Goal: Check status

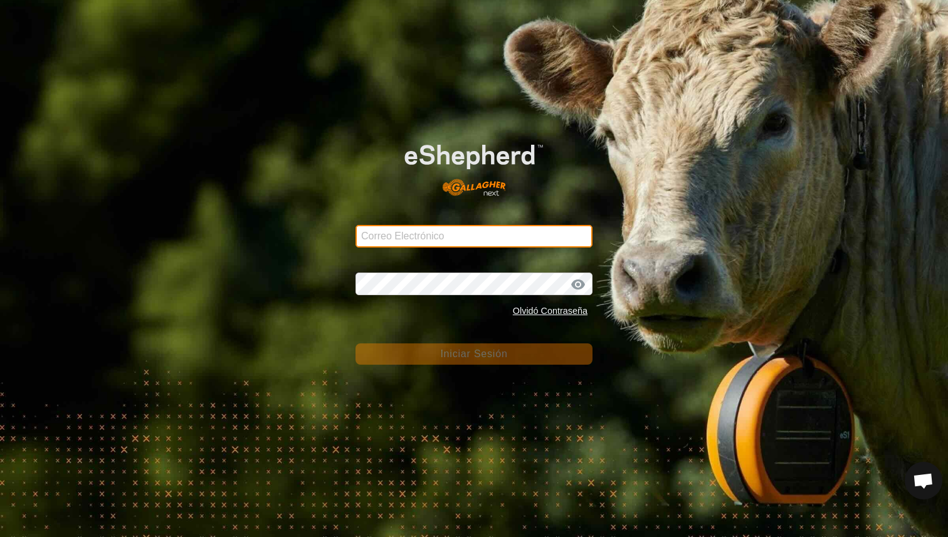
type input "[PERSON_NAME][EMAIL_ADDRESS][DOMAIN_NAME]"
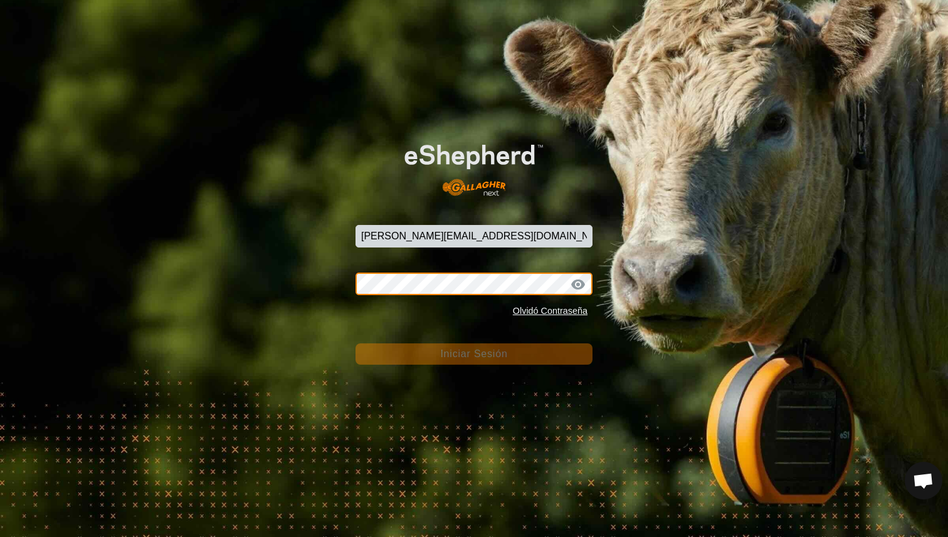
click at [474, 354] on button "Iniciar Sesión" at bounding box center [474, 354] width 237 height 21
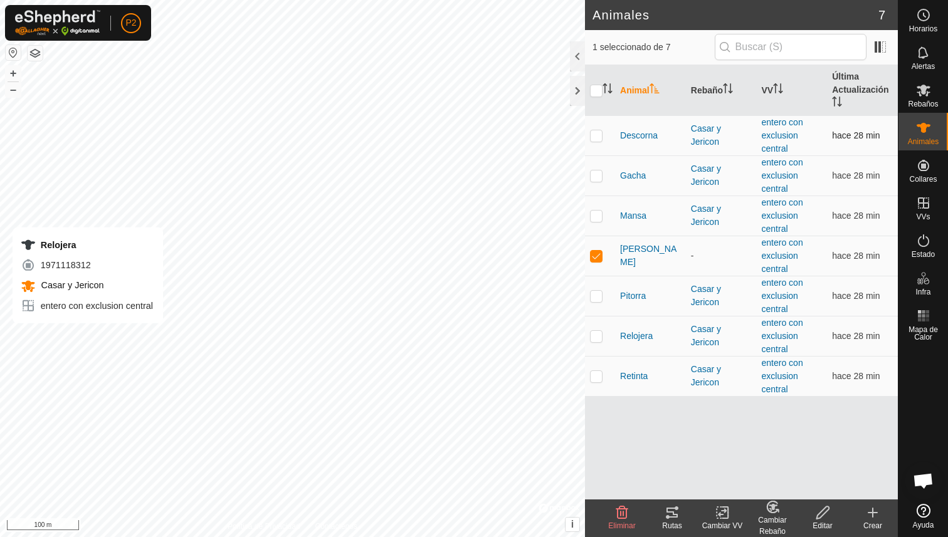
checkbox input "false"
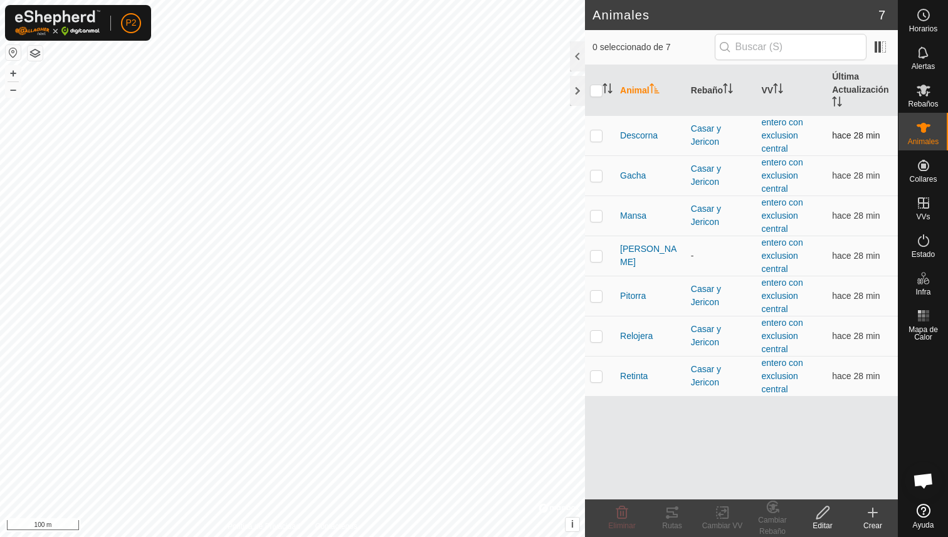
checkbox input "false"
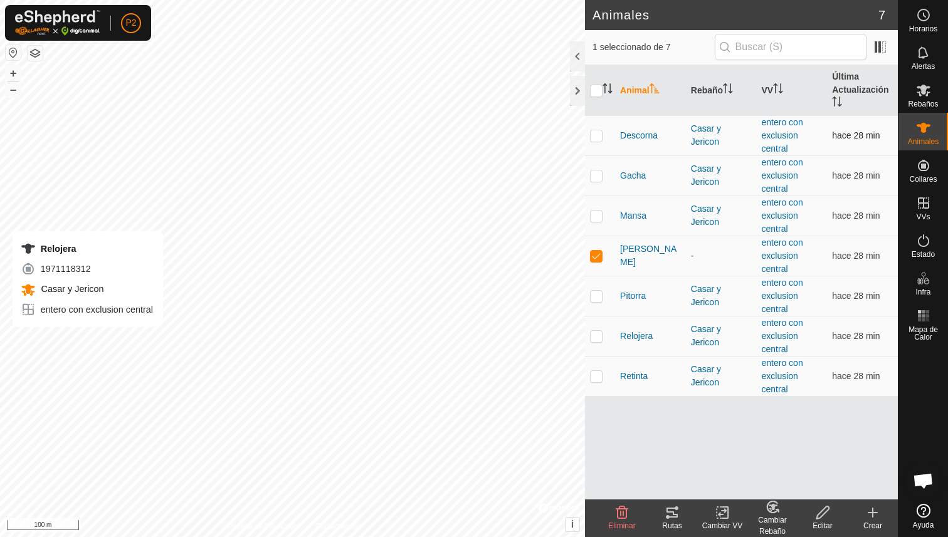
checkbox input "false"
checkbox input "true"
click at [637, 258] on span "[PERSON_NAME]" at bounding box center [650, 256] width 61 height 26
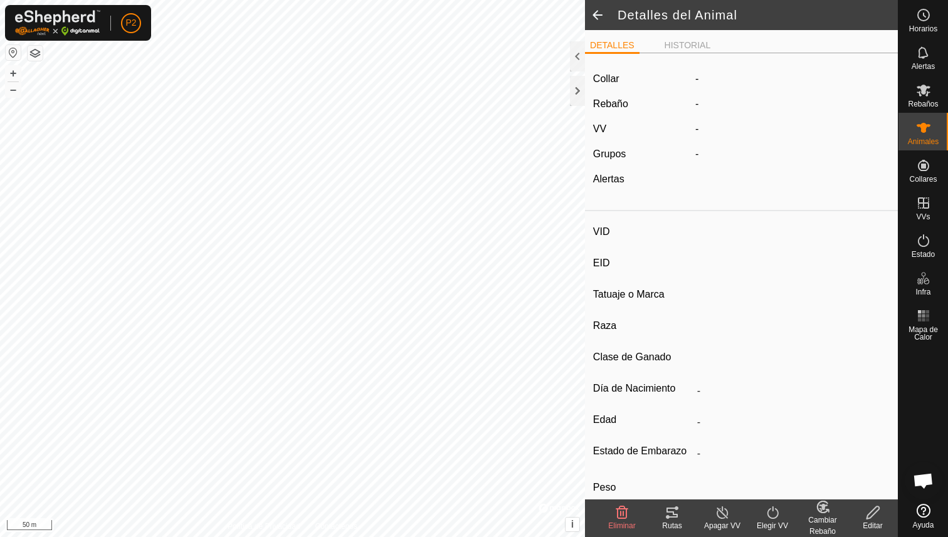
type input "[PERSON_NAME]"
type input "000061520465326"
type input "-"
type input "Limusina"
type input "-"
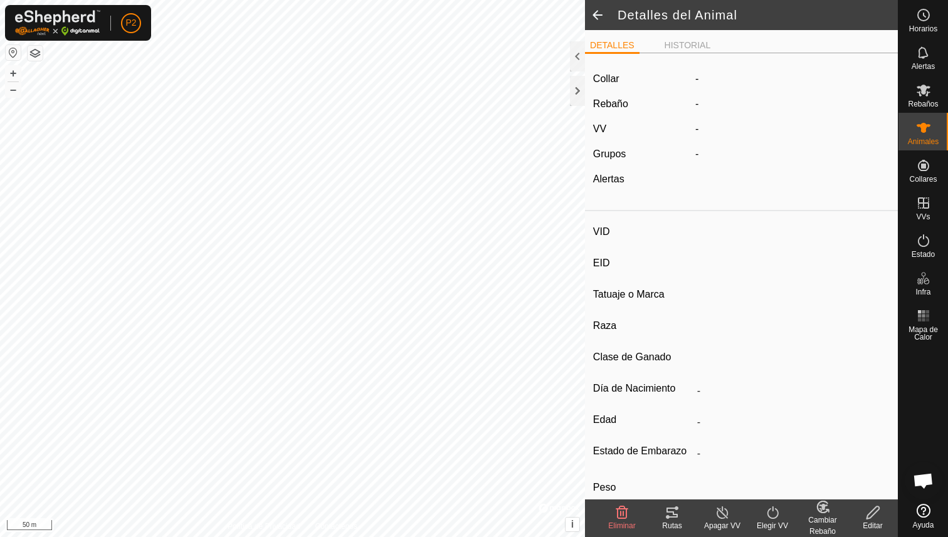
type input "03/2016"
type input "9 years 8 months"
type input "1100 kg"
type input "-"
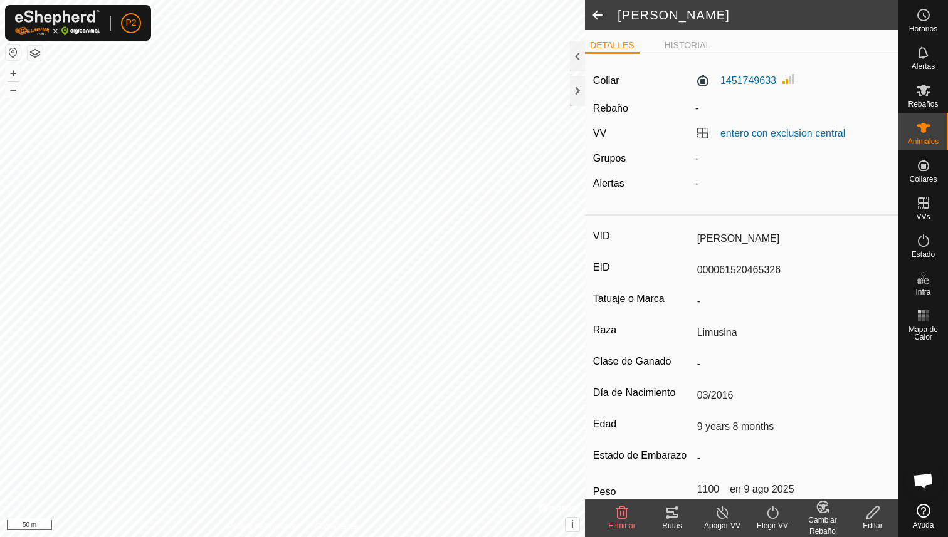
click at [744, 80] on label "1451749633" at bounding box center [735, 80] width 81 height 15
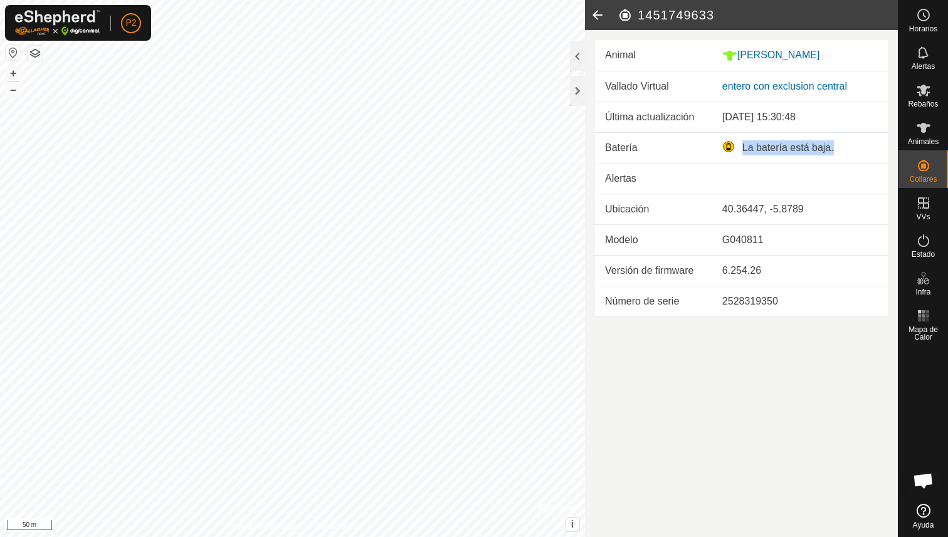
drag, startPoint x: 739, startPoint y: 146, endPoint x: 836, endPoint y: 142, distance: 97.3
click at [836, 142] on div "La batería está baja." at bounding box center [800, 147] width 156 height 15
click at [836, 141] on div "La batería está baja." at bounding box center [800, 147] width 156 height 15
